Goal: Obtain resource: Obtain resource

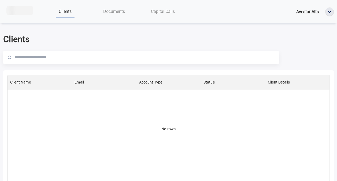
scroll to position [4, 4]
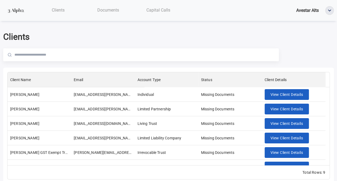
click at [112, 13] on div "Documents" at bounding box center [108, 10] width 50 height 11
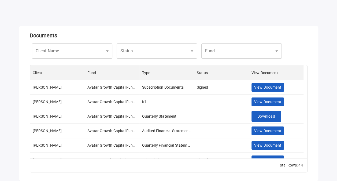
scroll to position [27, 0]
click at [186, 50] on div "​ Status" at bounding box center [157, 50] width 80 height 15
click at [227, 50] on body "Clients Documents Capital Calls Avestar Alts Documents Client Name ​ Client Nam…" at bounding box center [168, 63] width 337 height 181
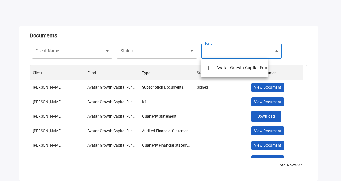
click at [158, 53] on div at bounding box center [170, 90] width 341 height 181
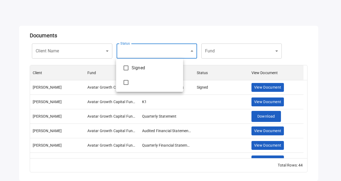
click at [149, 53] on body "Clients Documents Capital Calls Avestar Alts Documents Client Name ​ Client Nam…" at bounding box center [170, 63] width 341 height 181
click at [82, 53] on div at bounding box center [170, 90] width 341 height 181
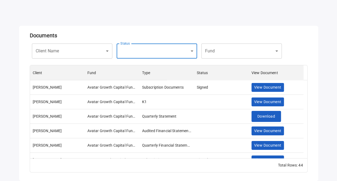
click at [82, 53] on body "Clients Documents Capital Calls Avestar Alts Documents Client Name ​ Client Nam…" at bounding box center [168, 63] width 337 height 181
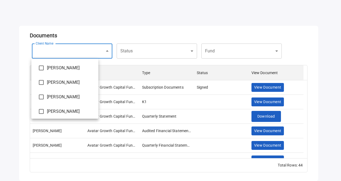
click at [133, 34] on div at bounding box center [170, 90] width 341 height 181
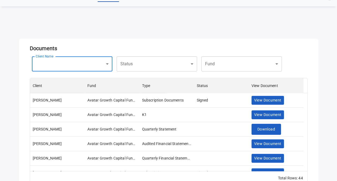
scroll to position [27, 0]
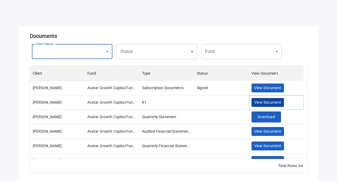
click at [268, 104] on span "View Document" at bounding box center [267, 102] width 27 height 7
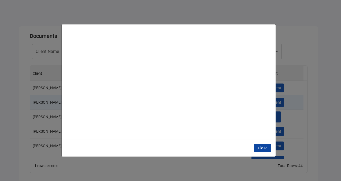
click at [262, 147] on span "Close" at bounding box center [263, 148] width 10 height 7
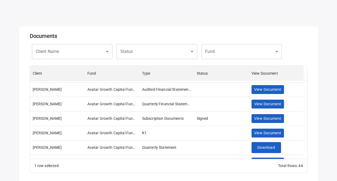
scroll to position [54, 0]
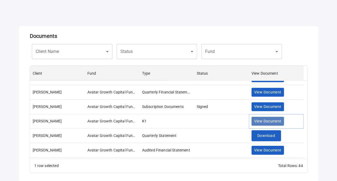
click at [272, 124] on span "View Document" at bounding box center [267, 121] width 27 height 7
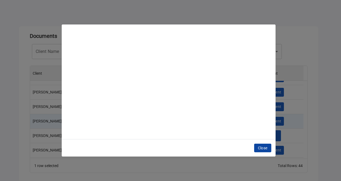
click at [259, 151] on span "Close" at bounding box center [263, 148] width 10 height 7
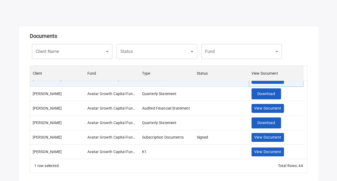
scroll to position [107, 0]
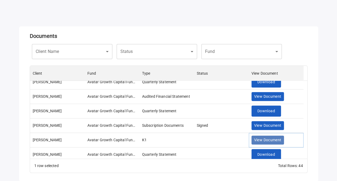
click at [257, 140] on span "View Document" at bounding box center [267, 139] width 27 height 7
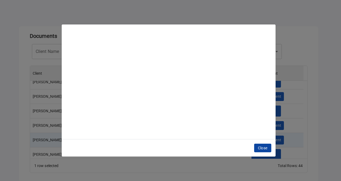
click at [258, 145] on span "Close" at bounding box center [263, 148] width 10 height 7
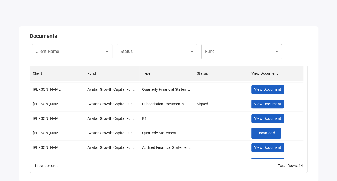
scroll to position [215, 0]
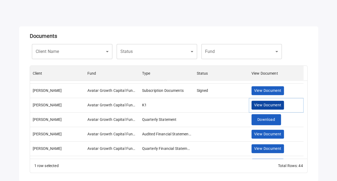
click at [260, 106] on span "View Document" at bounding box center [267, 105] width 27 height 7
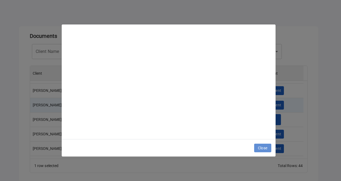
click at [258, 147] on span "Close" at bounding box center [263, 148] width 10 height 7
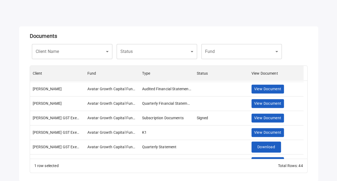
scroll to position [268, 0]
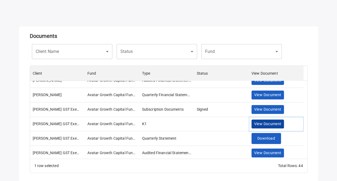
click at [273, 125] on span "View Document" at bounding box center [267, 123] width 27 height 7
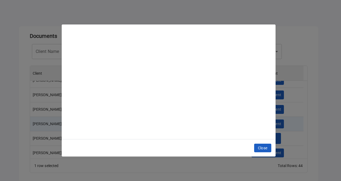
drag, startPoint x: 262, startPoint y: 146, endPoint x: 259, endPoint y: 146, distance: 3.2
click at [262, 146] on span "Close" at bounding box center [263, 148] width 10 height 7
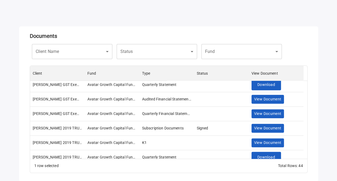
scroll to position [349, 0]
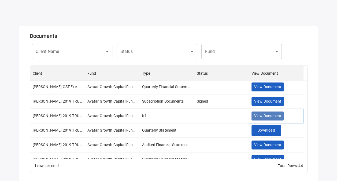
click at [260, 116] on span "View Document" at bounding box center [267, 115] width 27 height 7
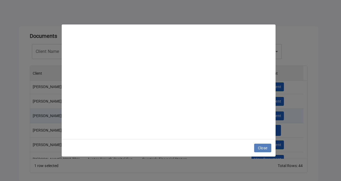
click at [258, 146] on span "Close" at bounding box center [263, 148] width 10 height 7
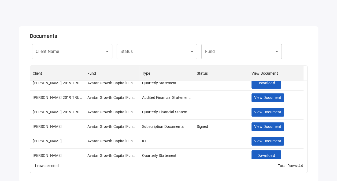
scroll to position [402, 0]
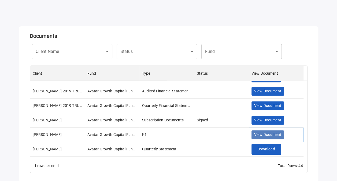
click at [277, 135] on span "View Document" at bounding box center [267, 134] width 27 height 7
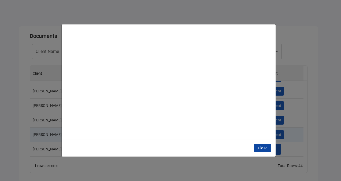
click at [255, 147] on button "Close" at bounding box center [262, 147] width 17 height 9
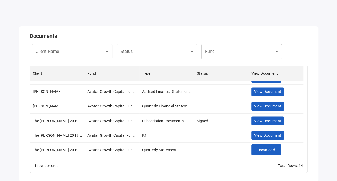
scroll to position [483, 0]
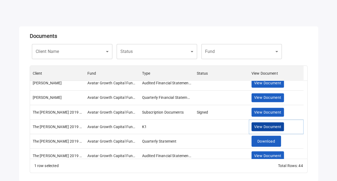
click at [271, 131] on button "View Document" at bounding box center [268, 126] width 33 height 9
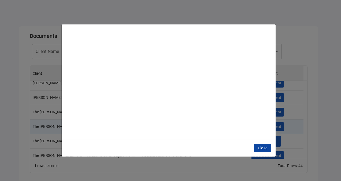
click at [260, 143] on button "Close" at bounding box center [262, 147] width 17 height 9
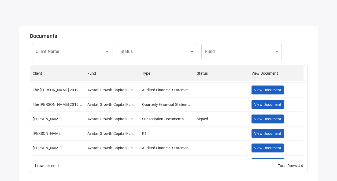
scroll to position [559, 0]
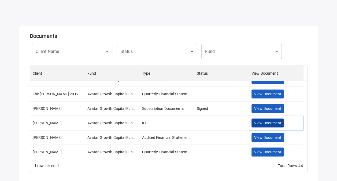
click at [278, 121] on span "View Document" at bounding box center [267, 122] width 27 height 7
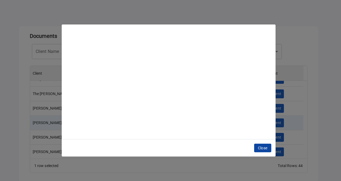
click at [263, 145] on span "Close" at bounding box center [263, 148] width 10 height 7
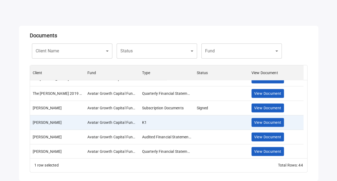
click at [254, 32] on h5 "Documents" at bounding box center [169, 35] width 278 height 6
